Goal: Check status: Check status

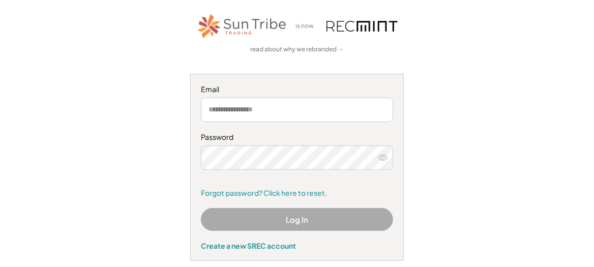
scroll to position [60, 0]
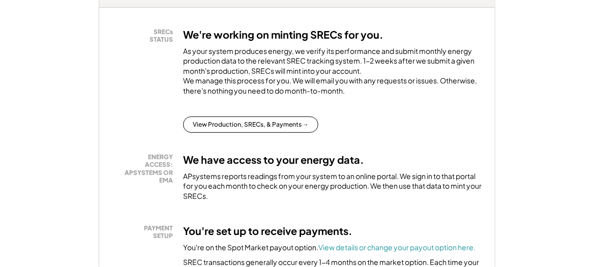
scroll to position [220, 0]
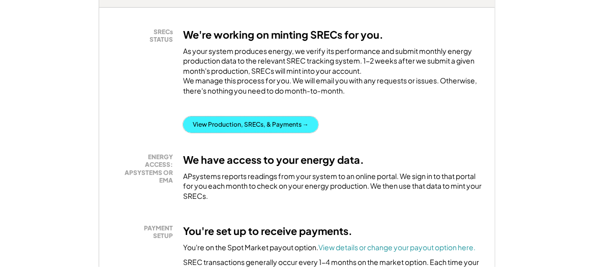
click at [266, 116] on button "View Production, SRECs, & Payments →" at bounding box center [250, 124] width 135 height 16
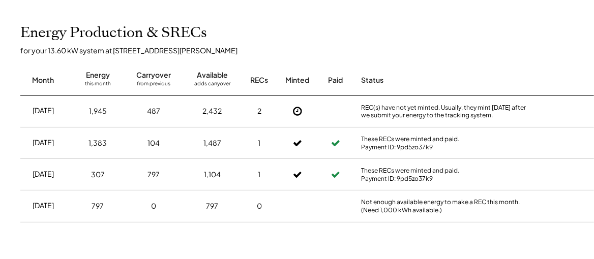
scroll to position [230, 0]
